Goal: Information Seeking & Learning: Learn about a topic

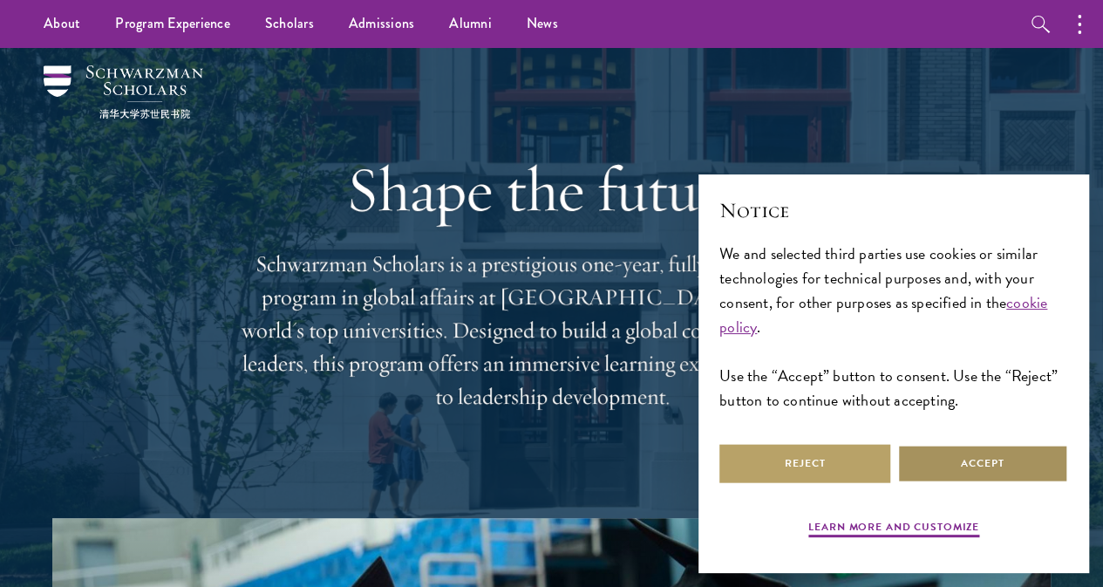
click at [969, 458] on button "Accept" at bounding box center [982, 463] width 171 height 39
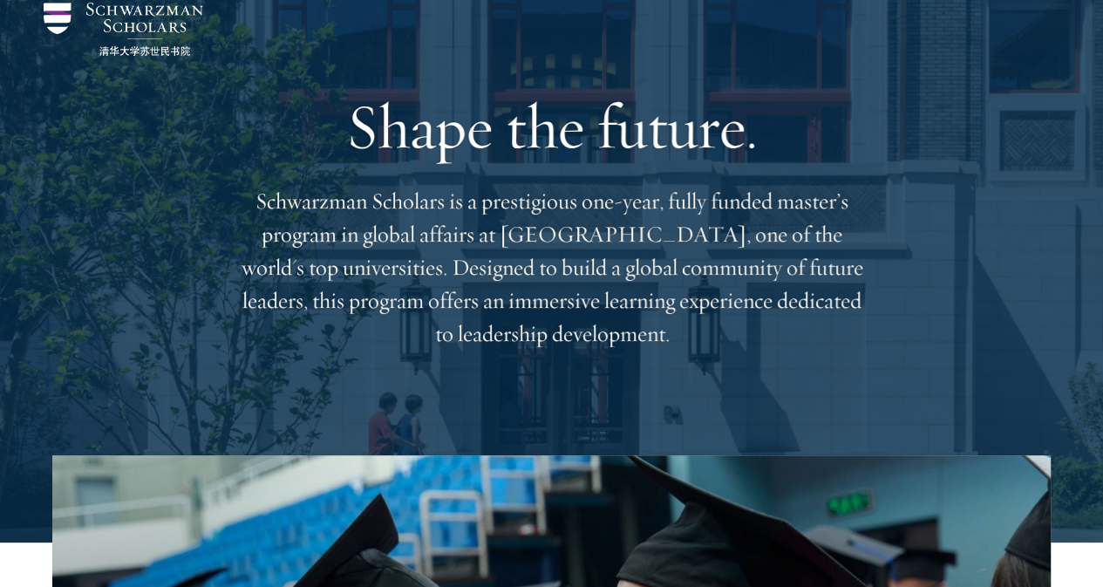
scroll to position [87, 0]
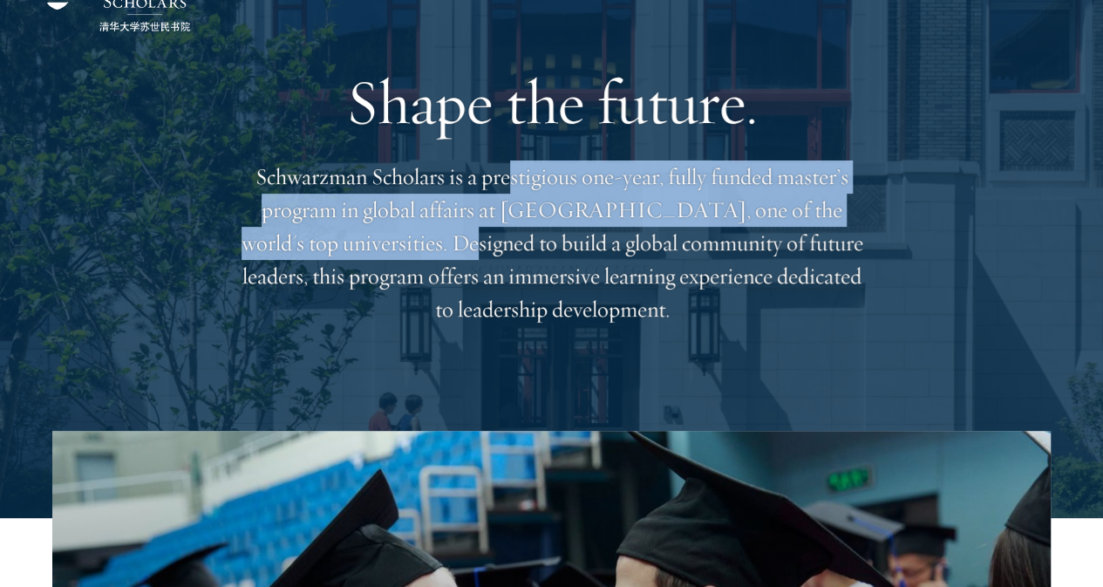
drag, startPoint x: 545, startPoint y: 195, endPoint x: 580, endPoint y: 268, distance: 80.7
click at [580, 268] on p "Schwarzman Scholars is a prestigious one-year, fully funded master’s program in…" at bounding box center [552, 243] width 628 height 166
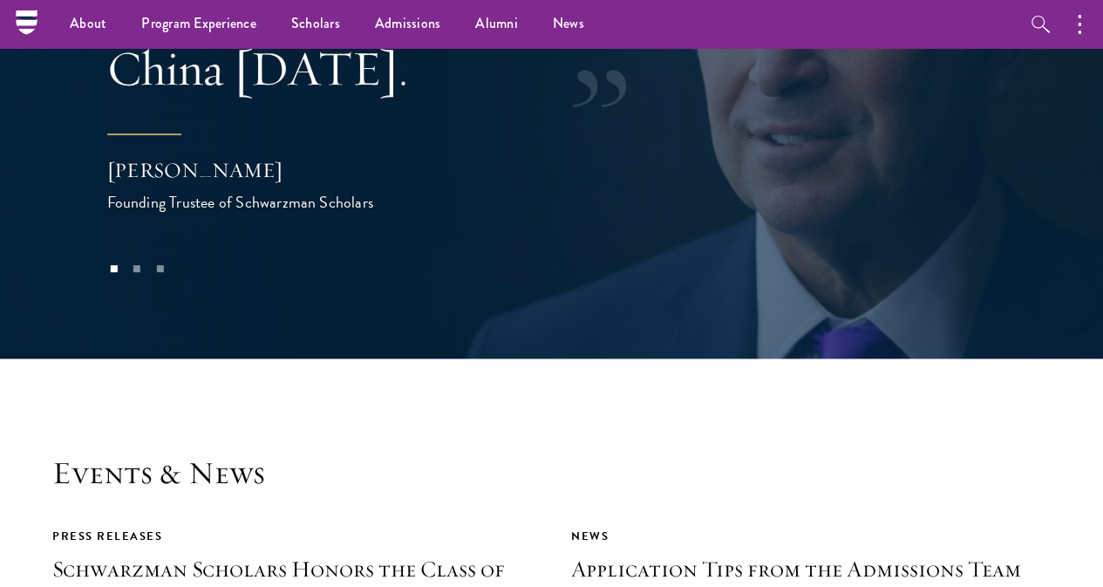
scroll to position [3138, 0]
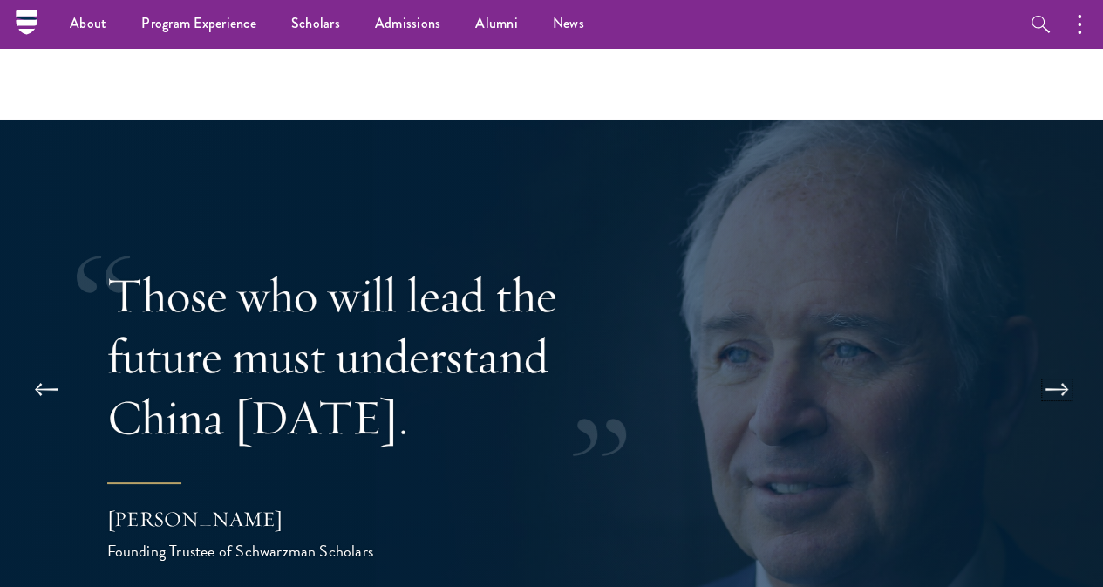
click at [1076, 365] on button at bounding box center [1057, 389] width 58 height 49
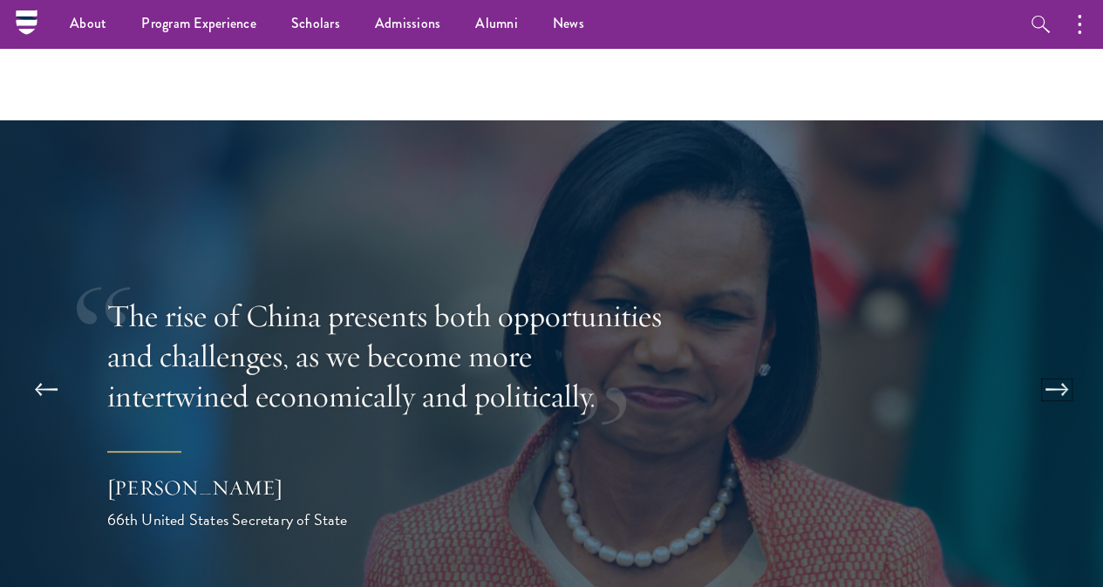
click at [1049, 365] on button at bounding box center [1057, 389] width 58 height 49
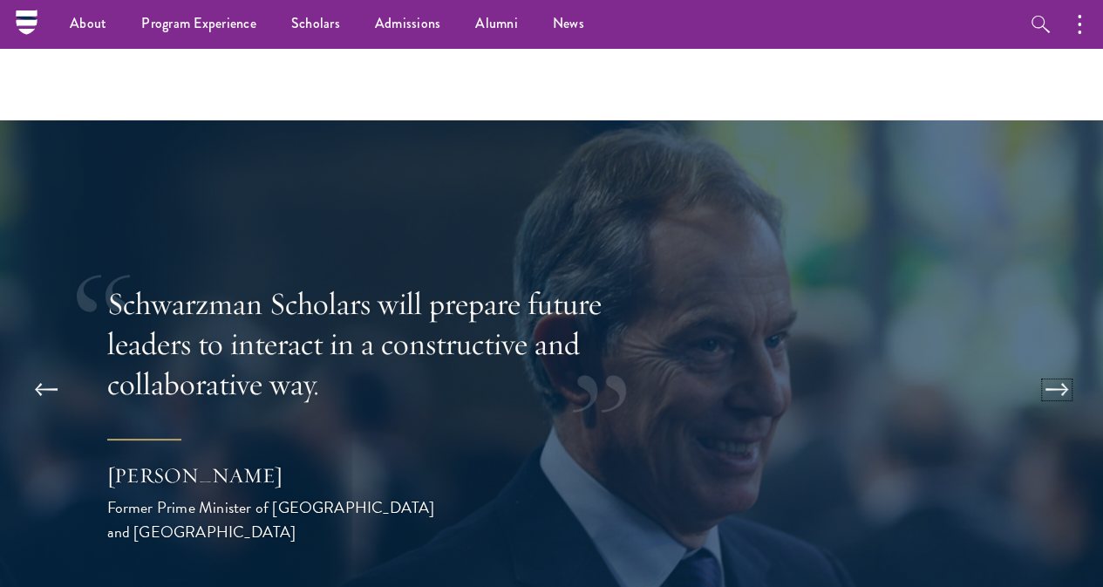
click at [1069, 365] on button at bounding box center [1057, 389] width 58 height 49
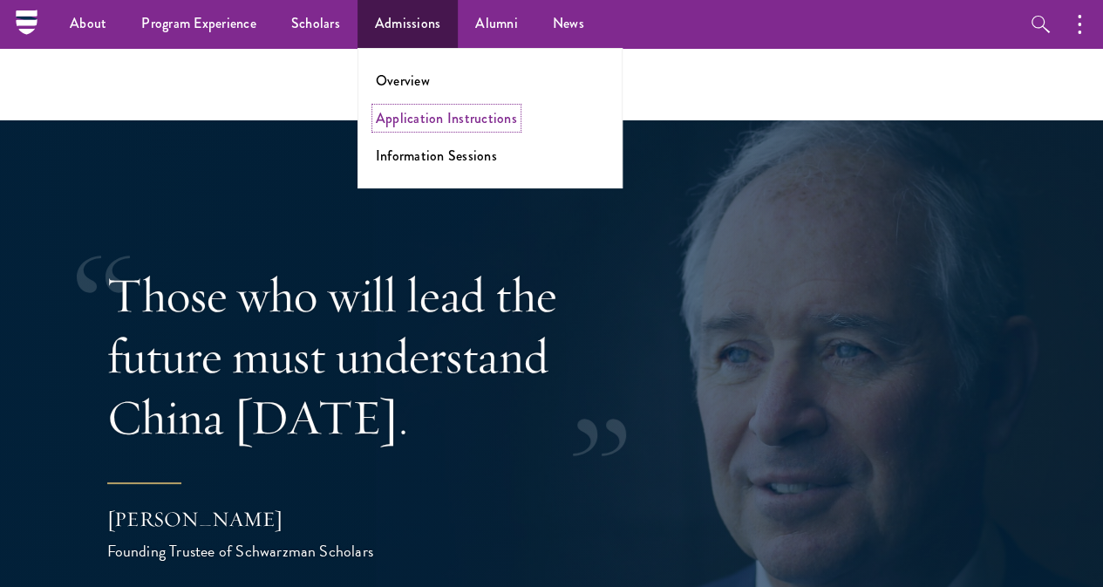
click at [427, 120] on link "Application Instructions" at bounding box center [446, 118] width 141 height 20
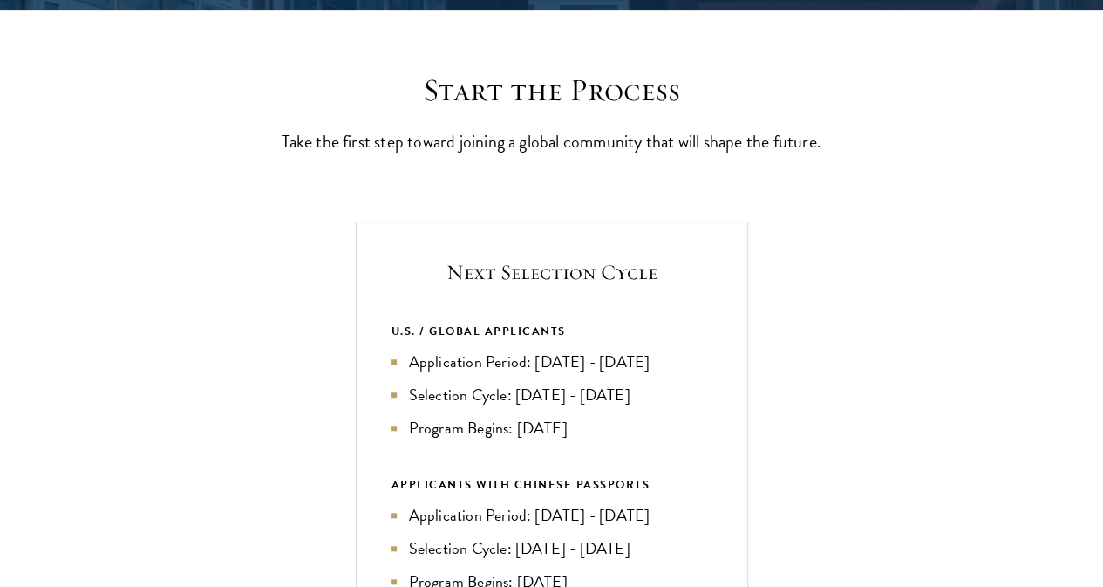
click at [603, 156] on p "Take the first step toward joining a global community that will shape the futur…" at bounding box center [552, 141] width 540 height 30
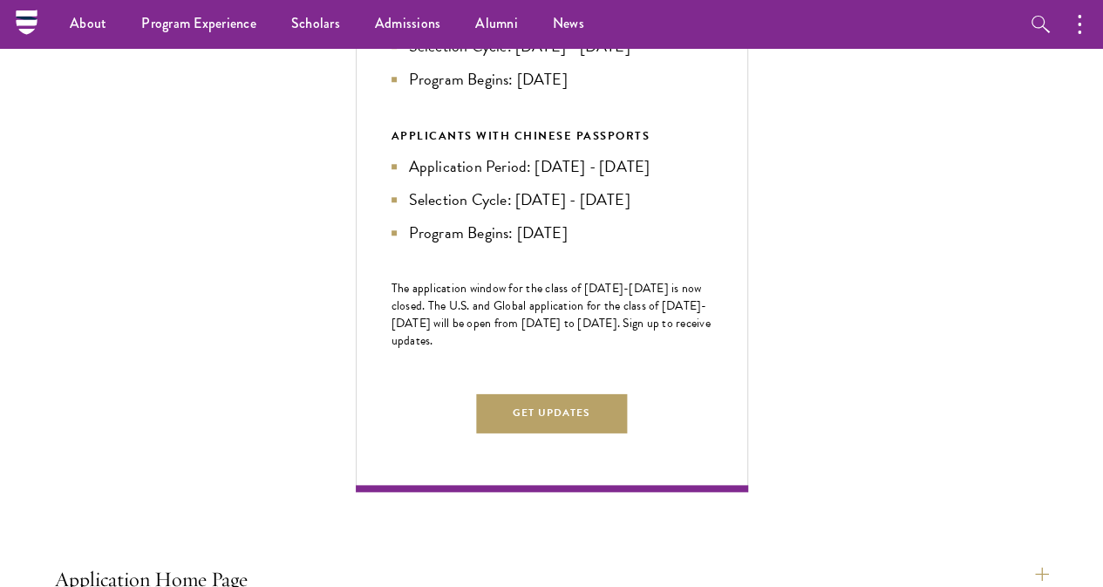
scroll to position [436, 0]
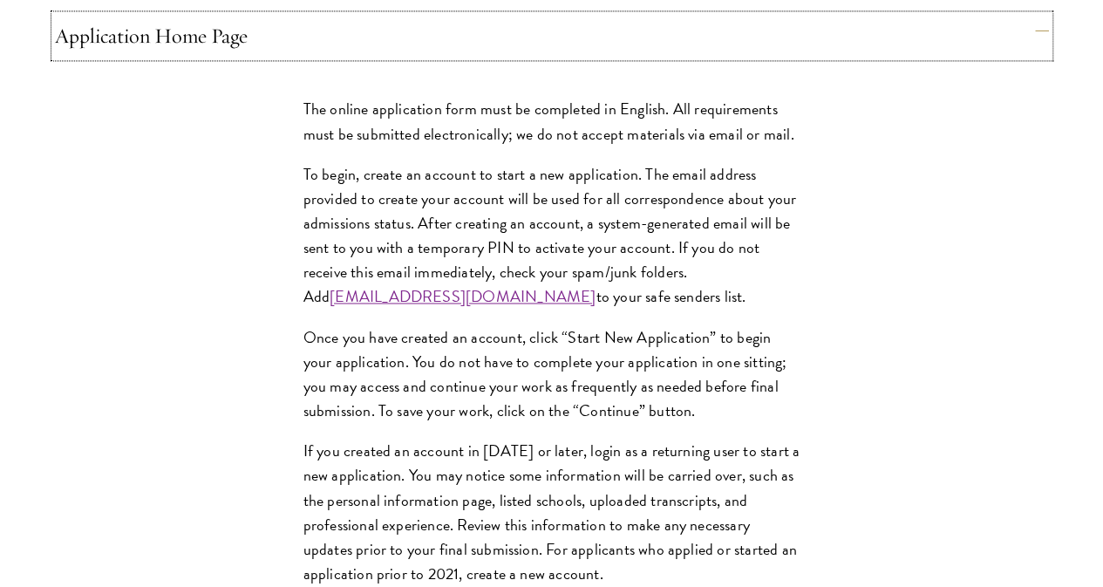
scroll to position [1482, 0]
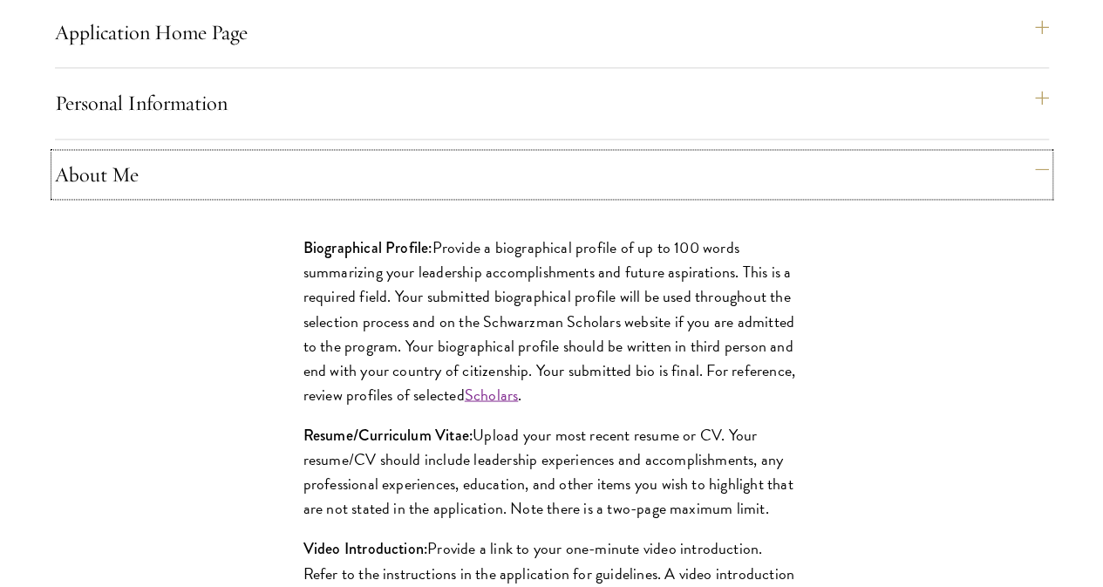
scroll to position [1569, 0]
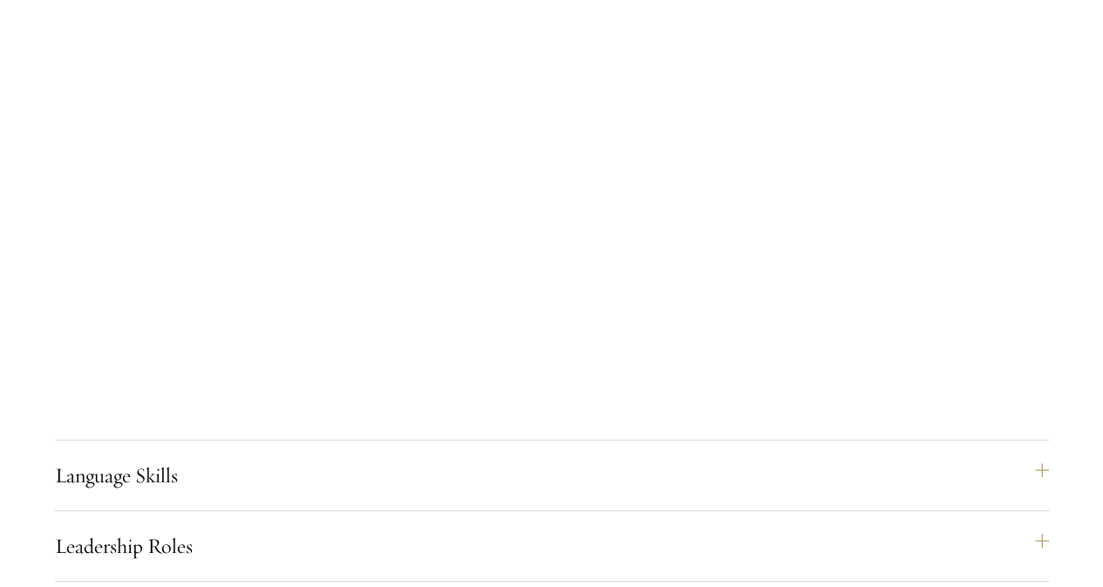
scroll to position [3486, 0]
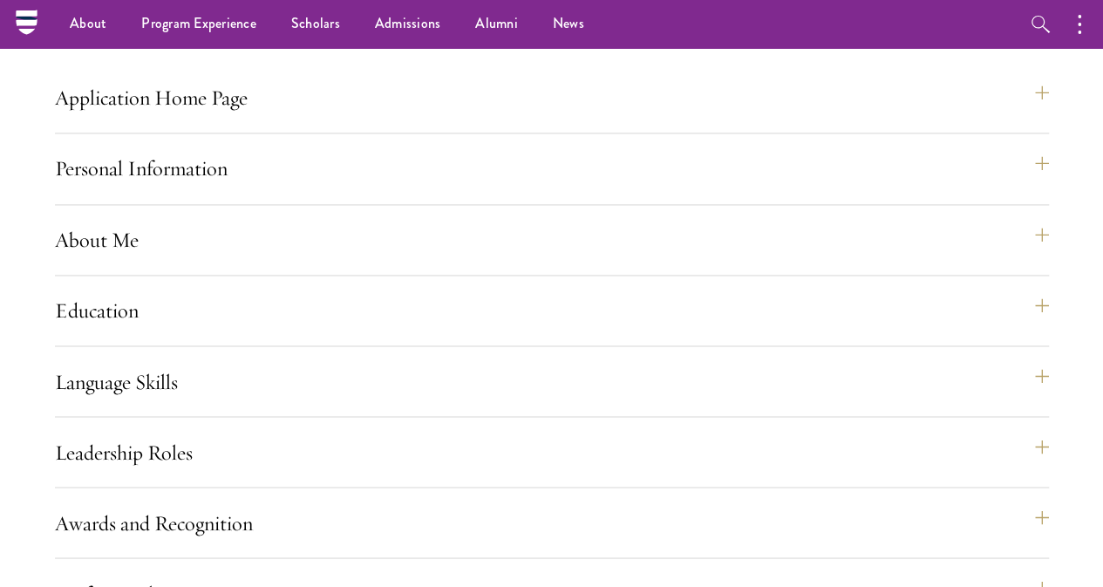
scroll to position [1257, 0]
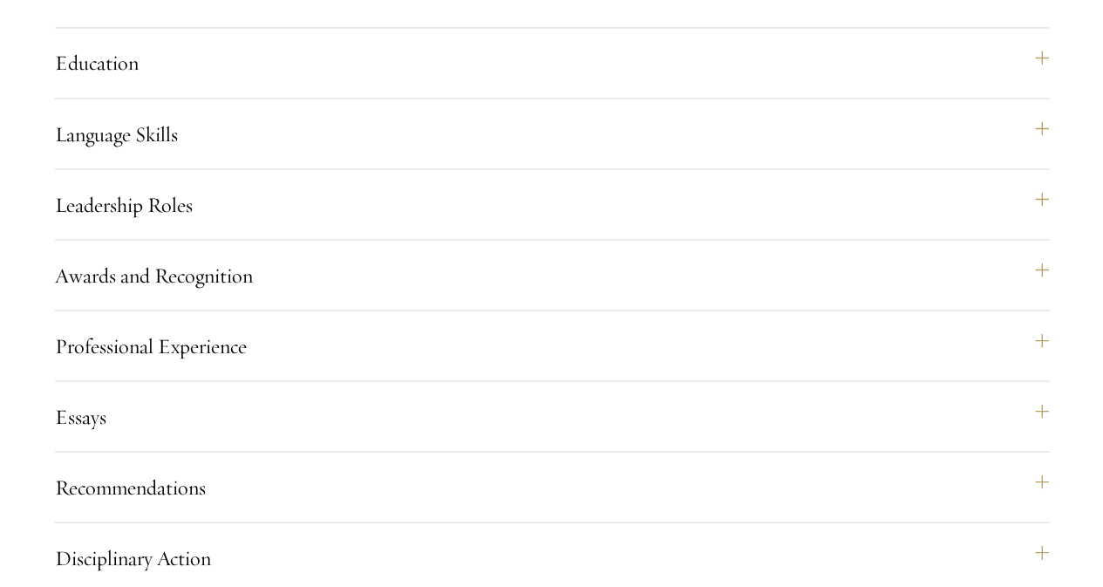
scroll to position [1605, 0]
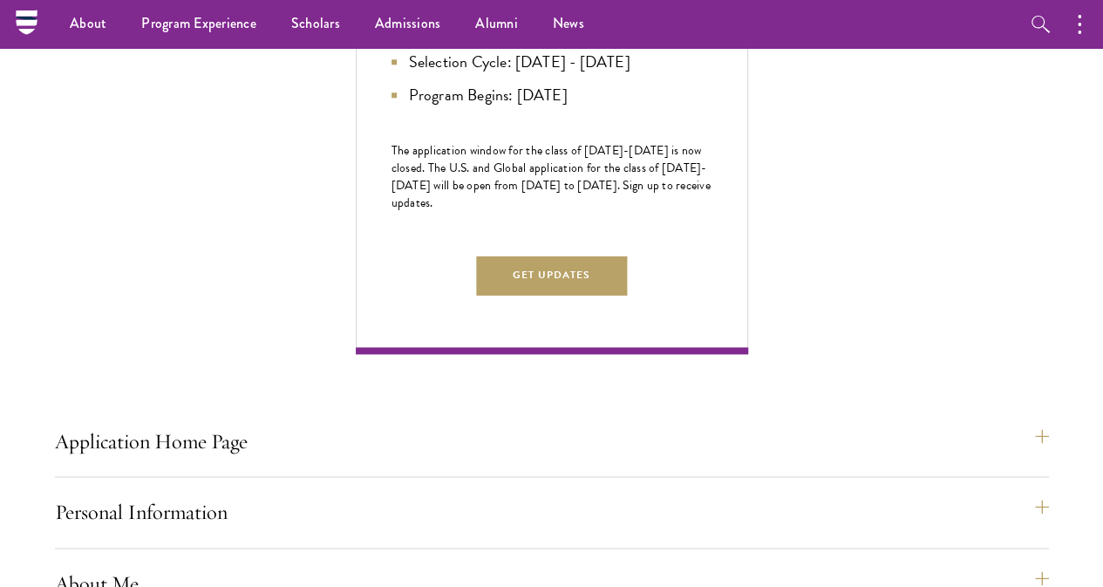
scroll to position [647, 0]
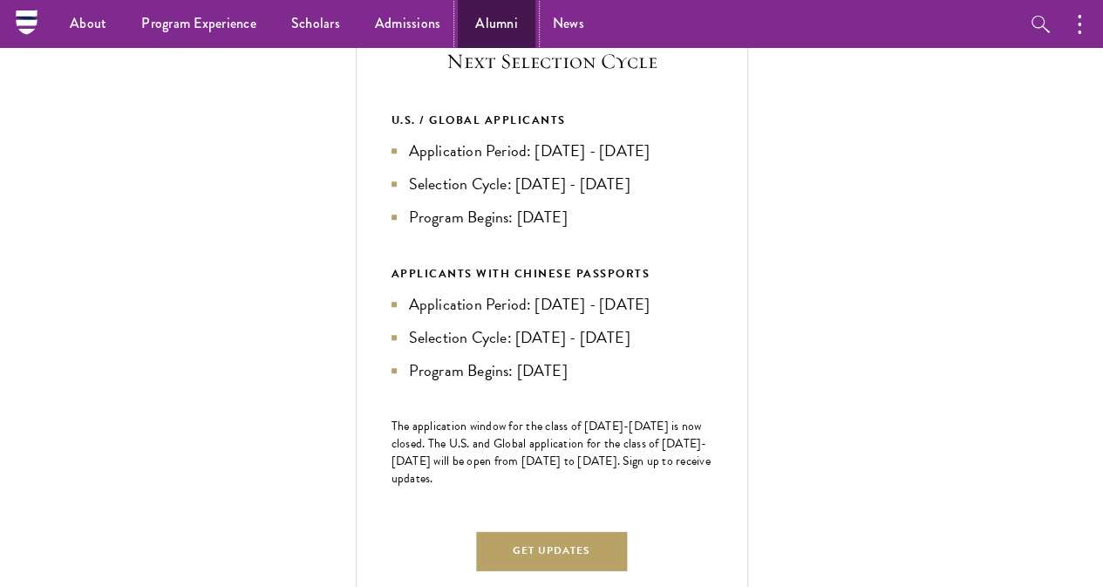
click at [493, 28] on link "Alumni" at bounding box center [497, 24] width 78 height 48
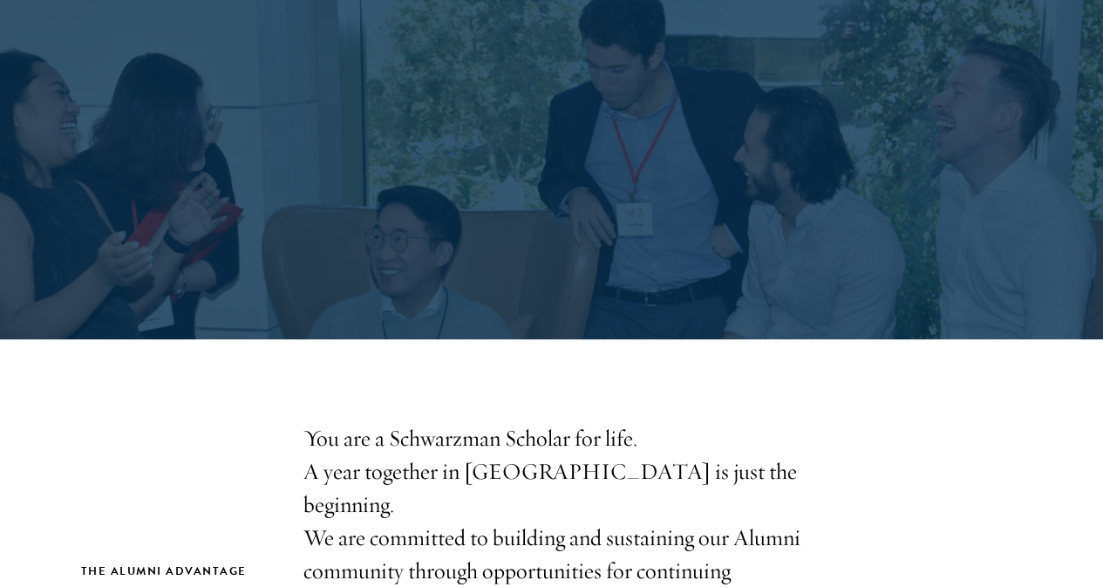
scroll to position [436, 0]
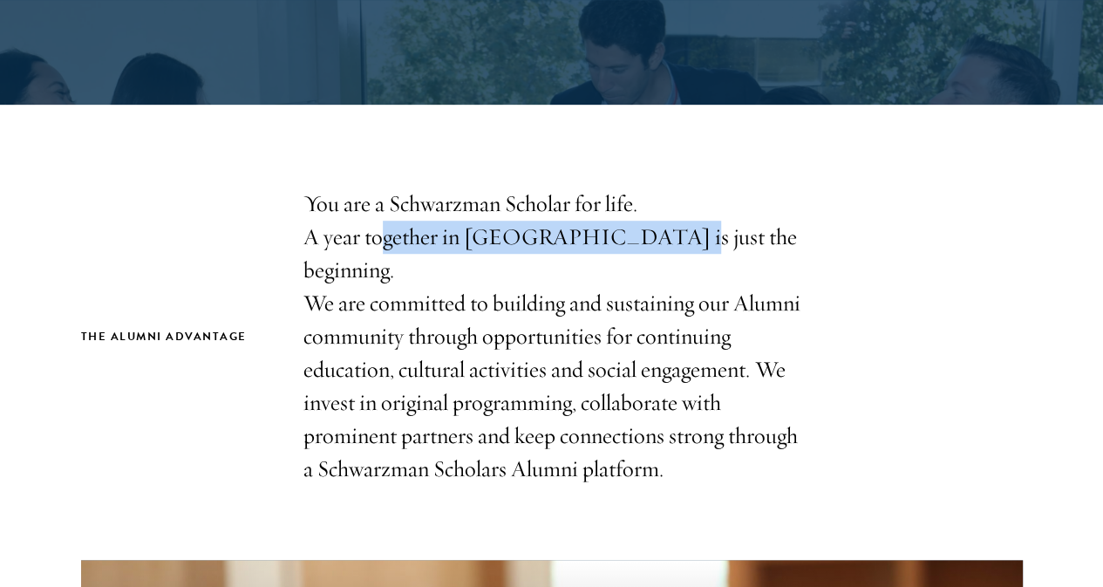
drag, startPoint x: 621, startPoint y: 249, endPoint x: 649, endPoint y: 244, distance: 29.2
click at [649, 244] on p "You are a Schwarzman Scholar for life. A year together in [GEOGRAPHIC_DATA] is …" at bounding box center [551, 336] width 497 height 298
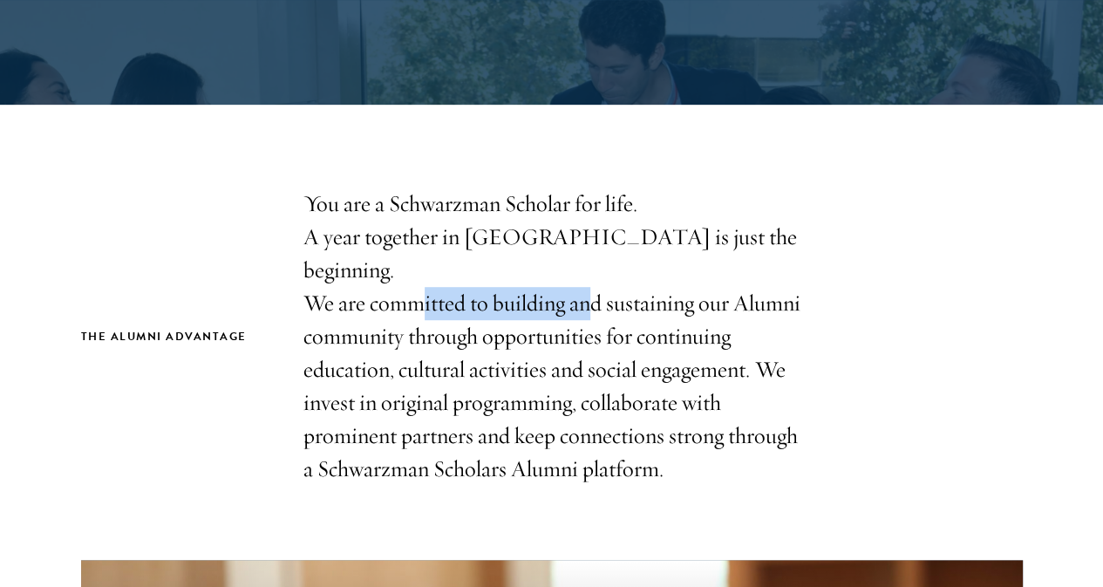
drag, startPoint x: 427, startPoint y: 268, endPoint x: 615, endPoint y: 289, distance: 189.4
click at [615, 289] on p "You are a Schwarzman Scholar for life. A year together in Beijing is just the b…" at bounding box center [551, 336] width 497 height 298
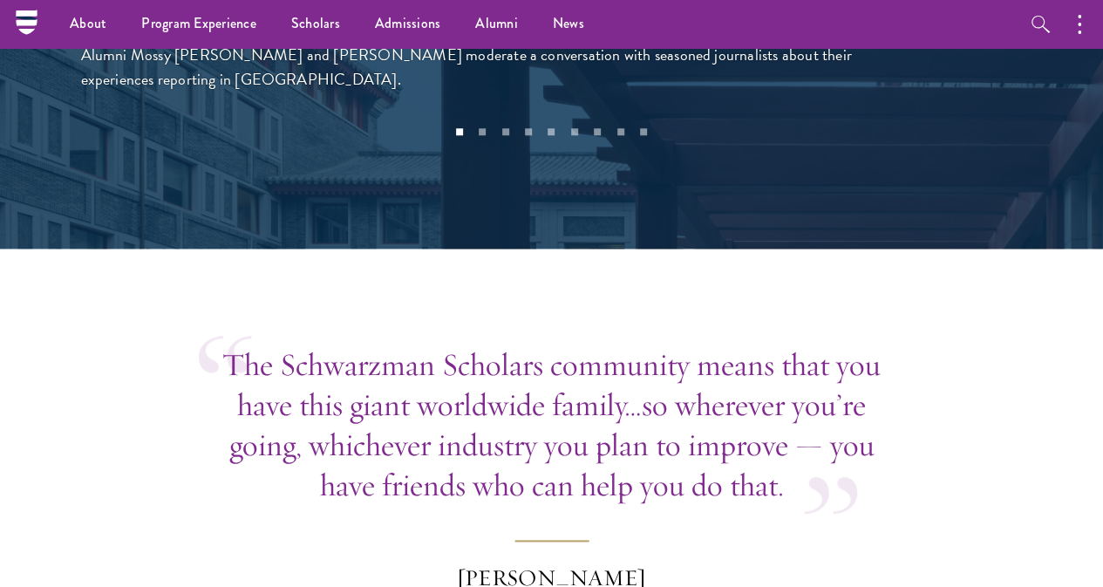
scroll to position [4011, 0]
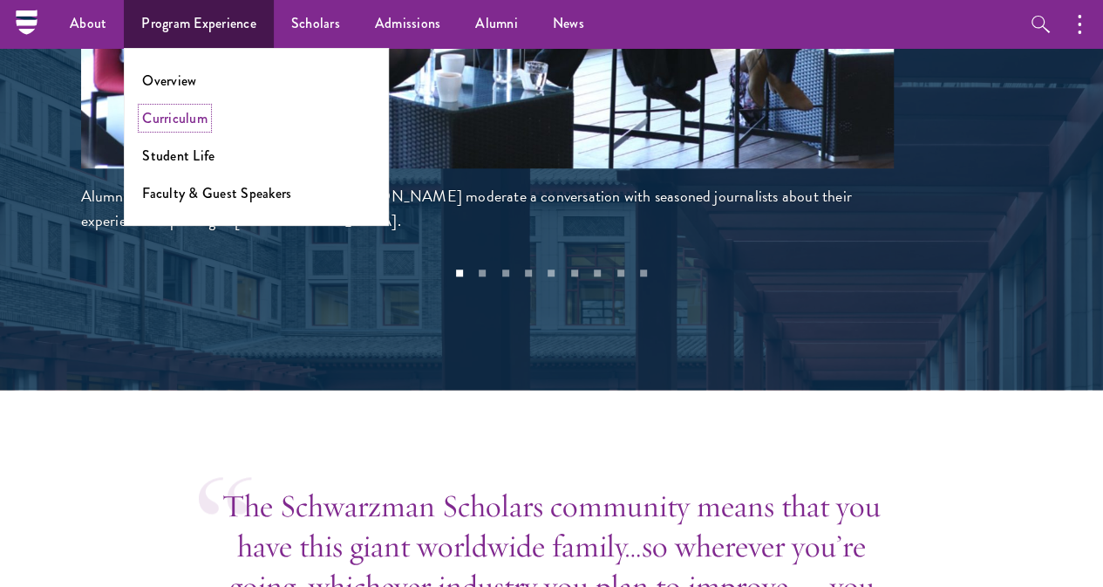
click at [183, 122] on link "Curriculum" at bounding box center [174, 118] width 65 height 20
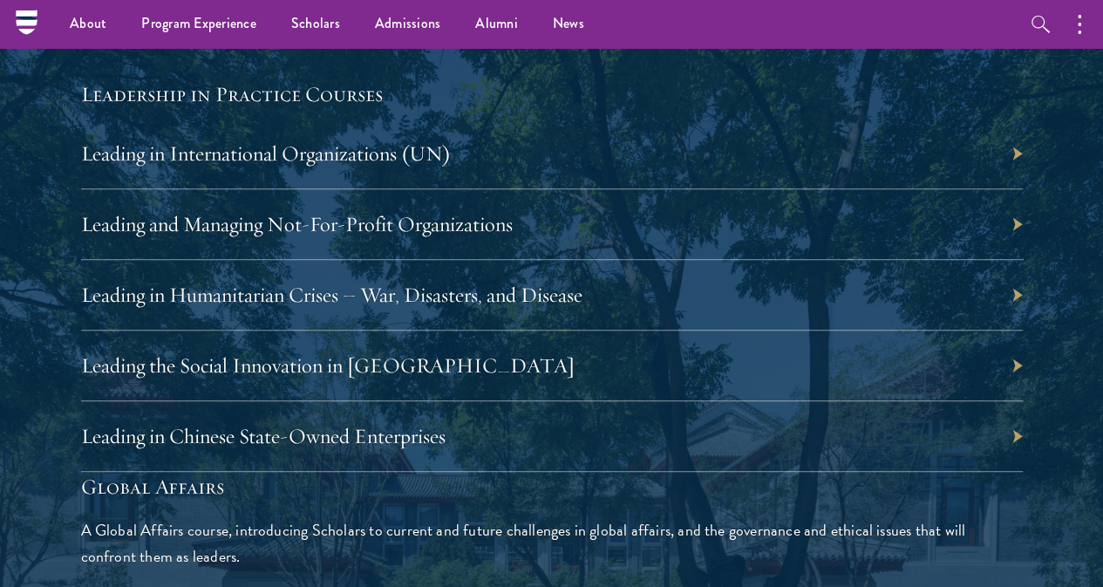
scroll to position [3573, 0]
